Goal: Task Accomplishment & Management: Use online tool/utility

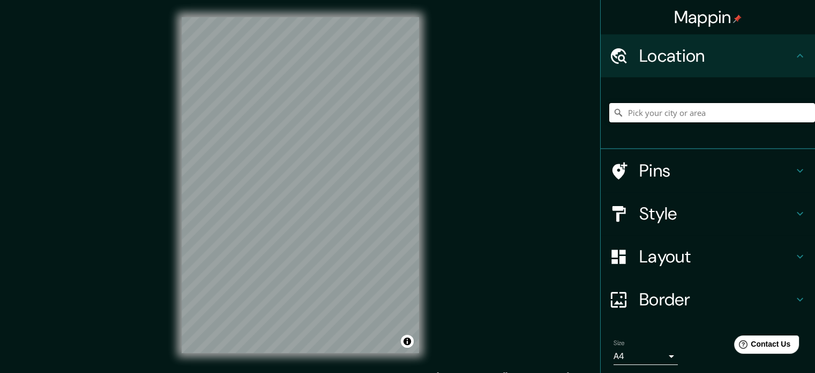
click at [719, 121] on input "Pick your city or area" at bounding box center [713, 112] width 206 height 19
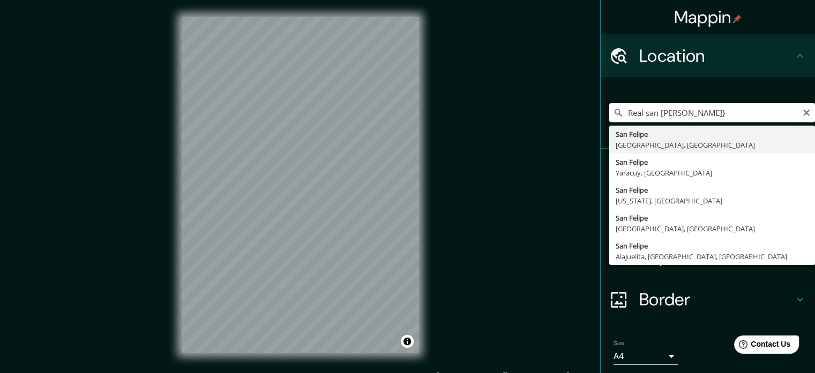
click at [404, 112] on div "Mappin Location Real [GEOGRAPHIC_DATA] [GEOGRAPHIC_DATA]} [GEOGRAPHIC_DATA], [G…" at bounding box center [407, 193] width 815 height 387
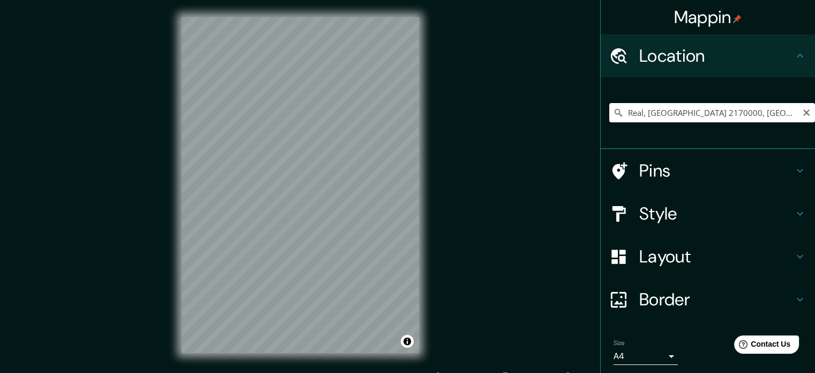
click at [631, 112] on input "Real, [GEOGRAPHIC_DATA] 2170000, [GEOGRAPHIC_DATA]" at bounding box center [713, 112] width 206 height 19
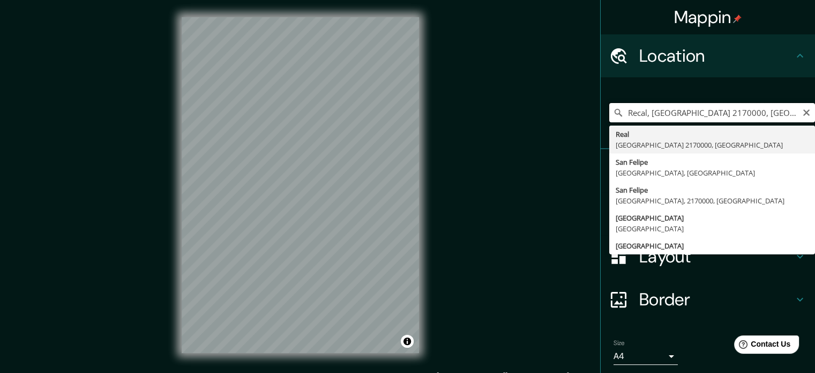
click at [632, 112] on input "Recal, [GEOGRAPHIC_DATA] 2170000, [GEOGRAPHIC_DATA]" at bounding box center [713, 112] width 206 height 19
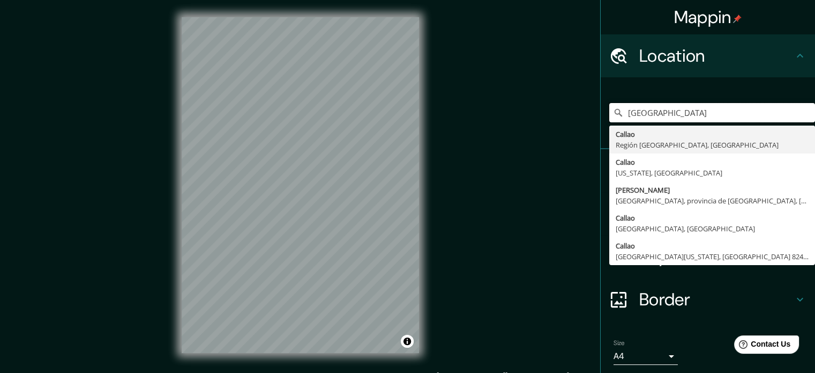
drag, startPoint x: 653, startPoint y: 111, endPoint x: 448, endPoint y: 117, distance: 205.4
click at [448, 117] on div "Mappin Location [GEOGRAPHIC_DATA] [GEOGRAPHIC_DATA] Región [GEOGRAPHIC_DATA], […" at bounding box center [407, 193] width 815 height 387
type input "[GEOGRAPHIC_DATA], [GEOGRAPHIC_DATA], [GEOGRAPHIC_DATA]"
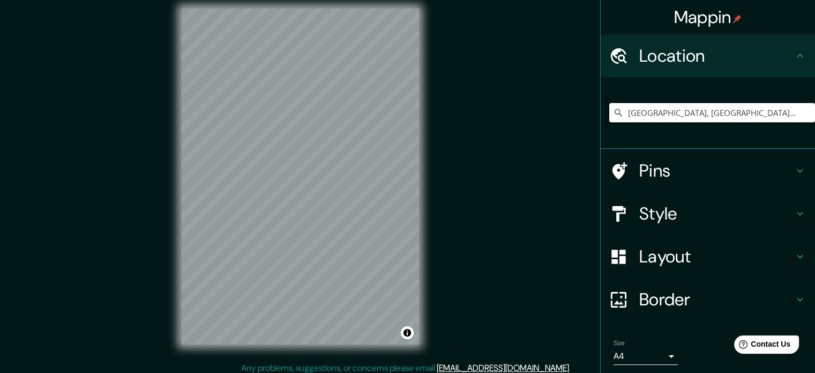
scroll to position [14, 0]
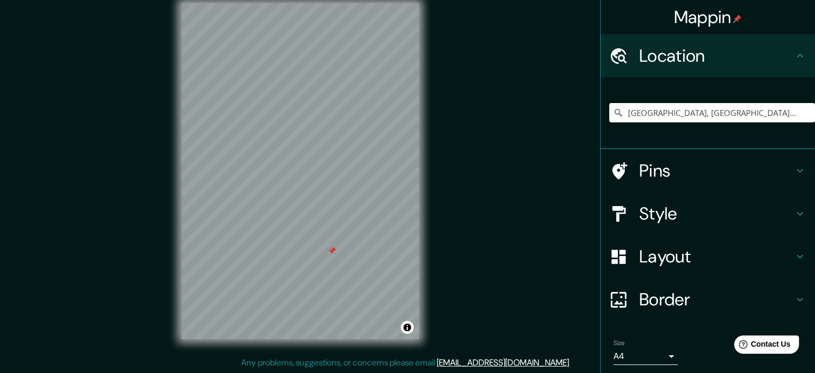
click at [662, 356] on body "Mappin Location [GEOGRAPHIC_DATA], [GEOGRAPHIC_DATA], [GEOGRAPHIC_DATA] Pins St…" at bounding box center [407, 172] width 815 height 373
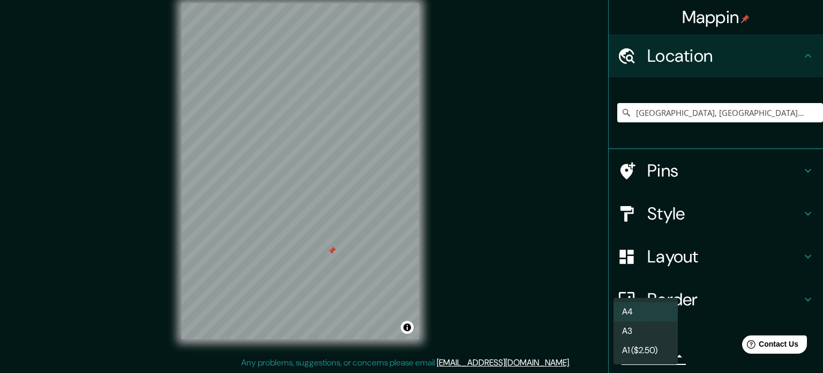
click at [552, 319] on div at bounding box center [411, 186] width 823 height 373
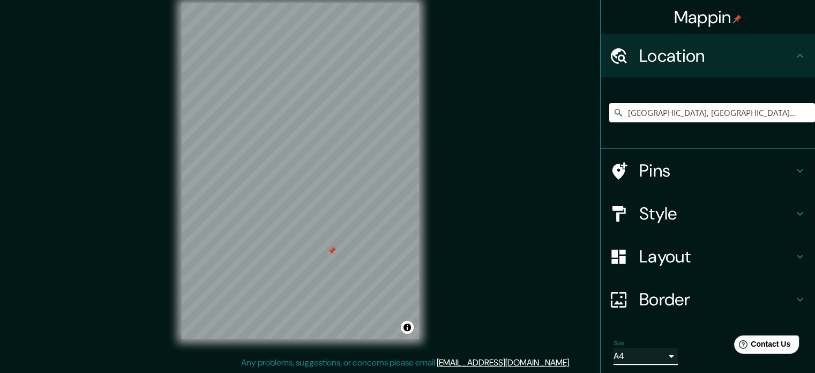
scroll to position [36, 0]
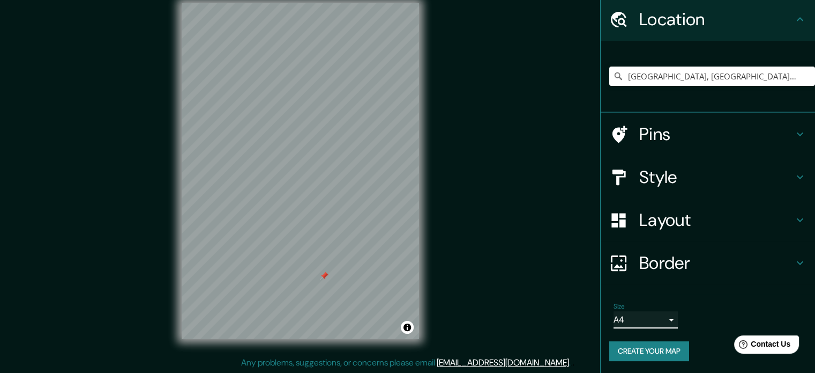
drag, startPoint x: 324, startPoint y: 291, endPoint x: 325, endPoint y: 278, distance: 13.4
click at [325, 278] on div at bounding box center [324, 275] width 9 height 9
drag, startPoint x: 324, startPoint y: 273, endPoint x: 329, endPoint y: 355, distance: 82.2
click at [329, 355] on div "Mappin Location [GEOGRAPHIC_DATA], [GEOGRAPHIC_DATA], [GEOGRAPHIC_DATA] Pins St…" at bounding box center [407, 179] width 815 height 387
